Goal: Task Accomplishment & Management: Manage account settings

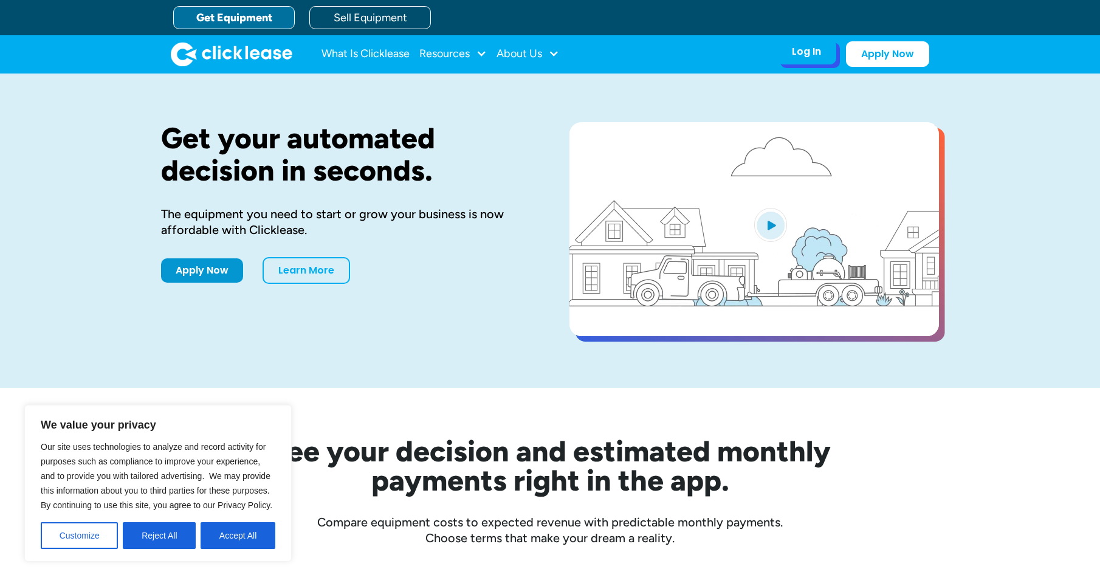
click at [797, 49] on div "Log In" at bounding box center [806, 52] width 29 height 12
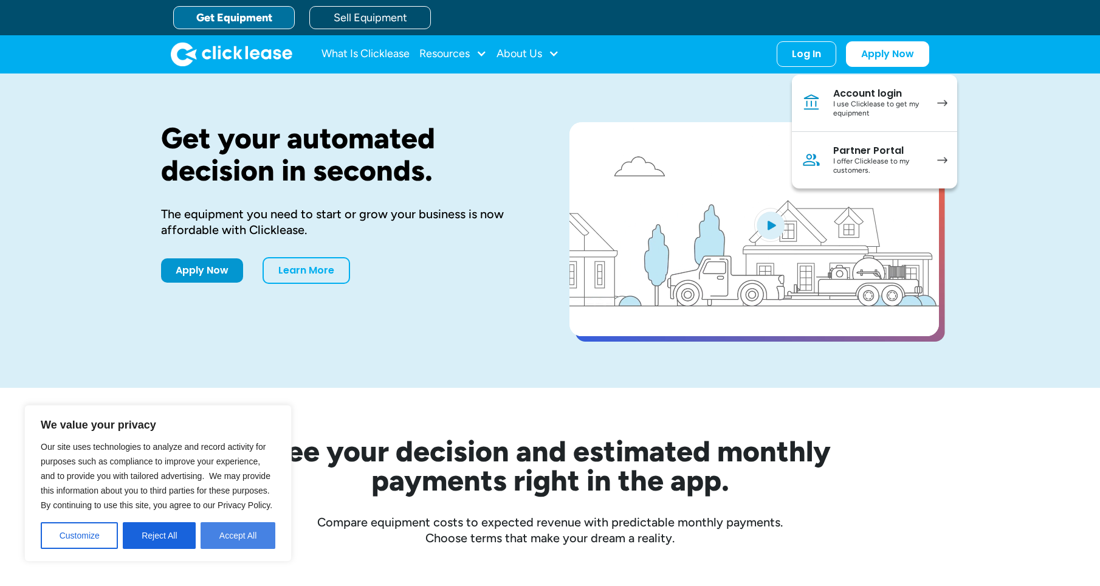
click at [249, 538] on button "Accept All" at bounding box center [238, 535] width 75 height 27
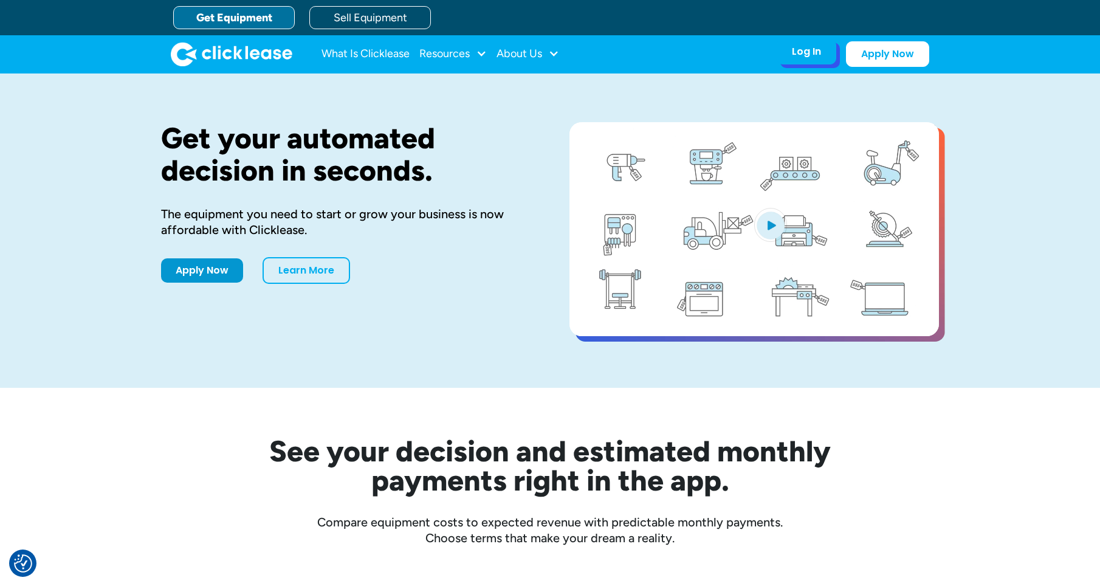
click at [807, 57] on div "Log In" at bounding box center [806, 52] width 29 height 12
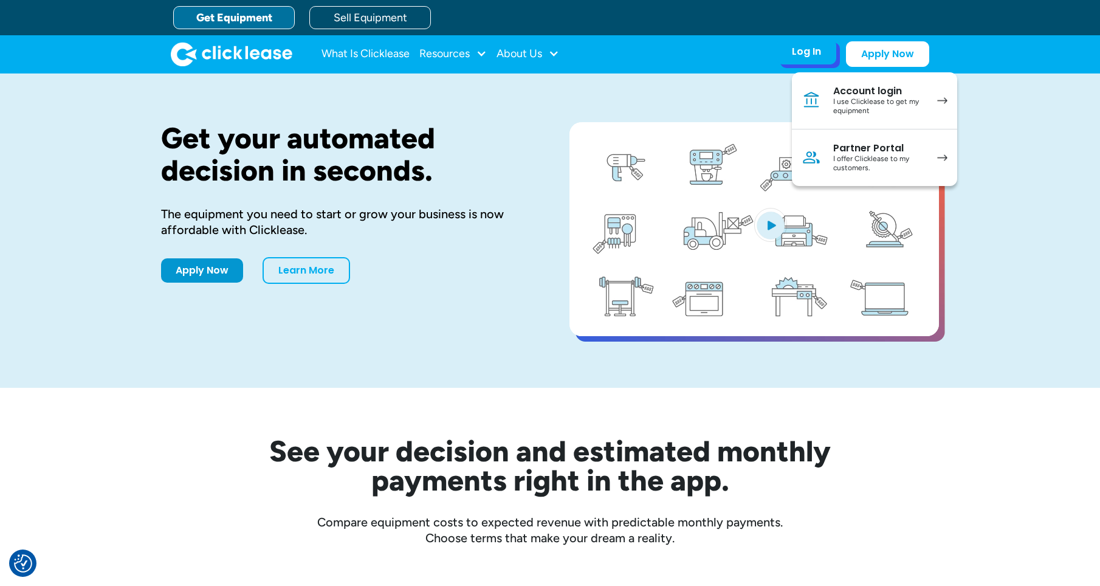
click at [867, 128] on link "Account login I use Clicklease to get my equipment" at bounding box center [874, 100] width 165 height 57
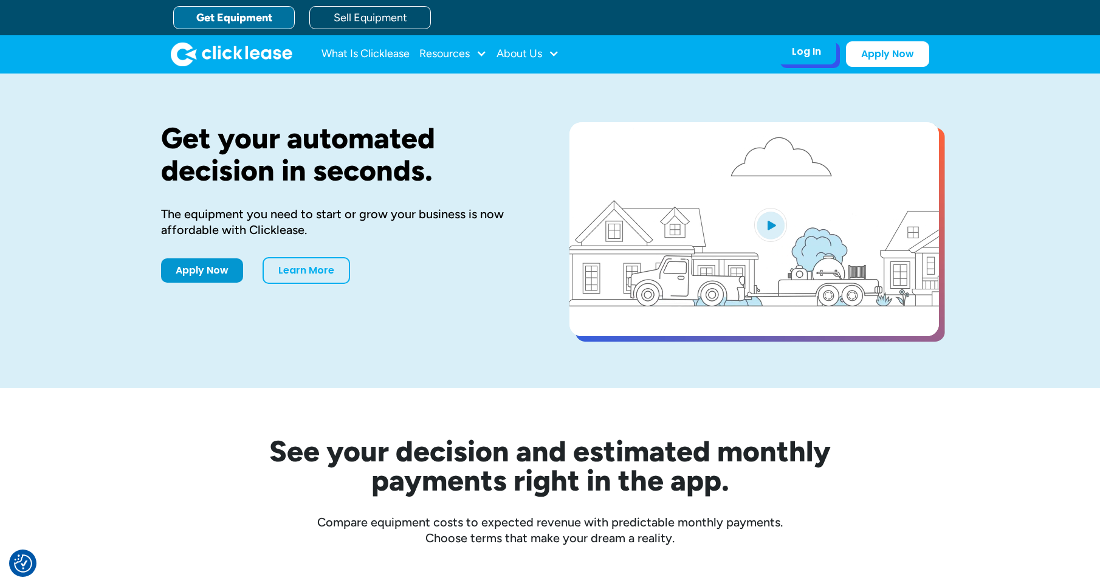
click at [805, 60] on div "Log In Account login I use Clicklease to get my equipment Partner Portal I offe…" at bounding box center [807, 52] width 60 height 26
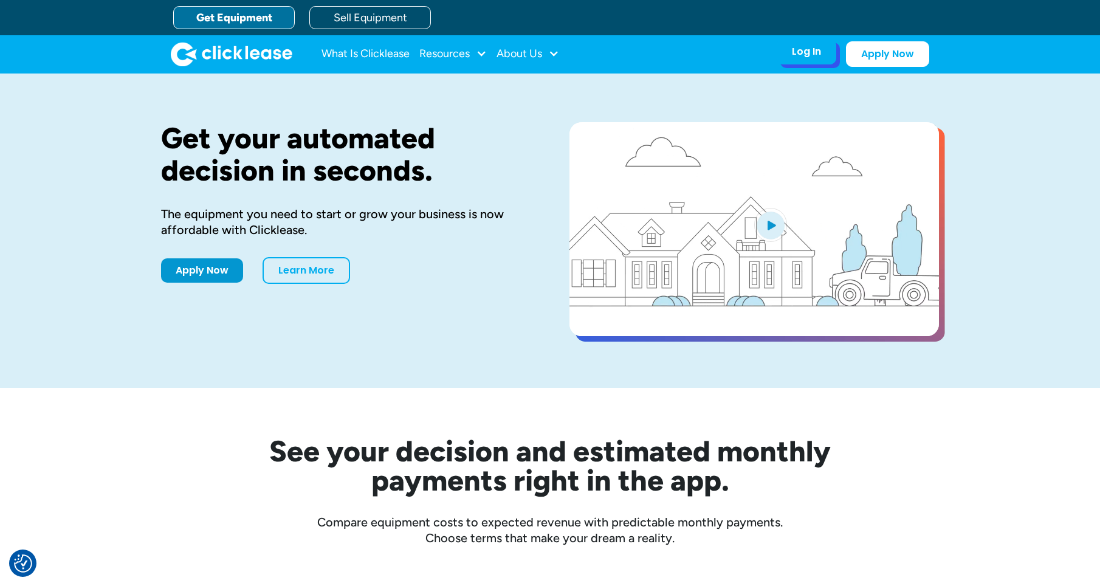
click at [809, 54] on div "Log In" at bounding box center [806, 52] width 29 height 12
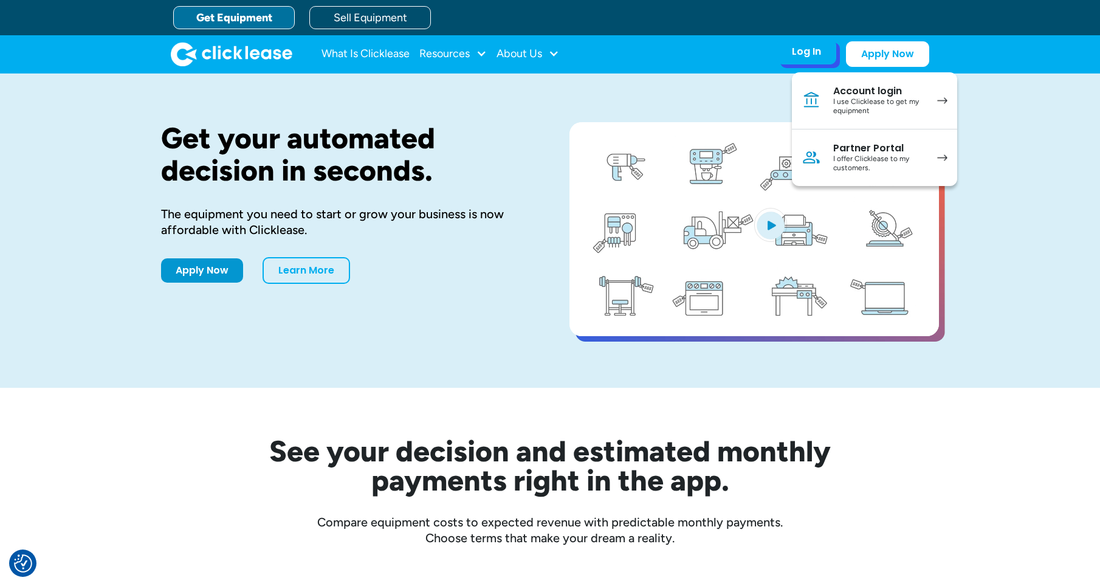
click at [844, 95] on div "Account login" at bounding box center [879, 91] width 92 height 12
